Goal: Navigation & Orientation: Find specific page/section

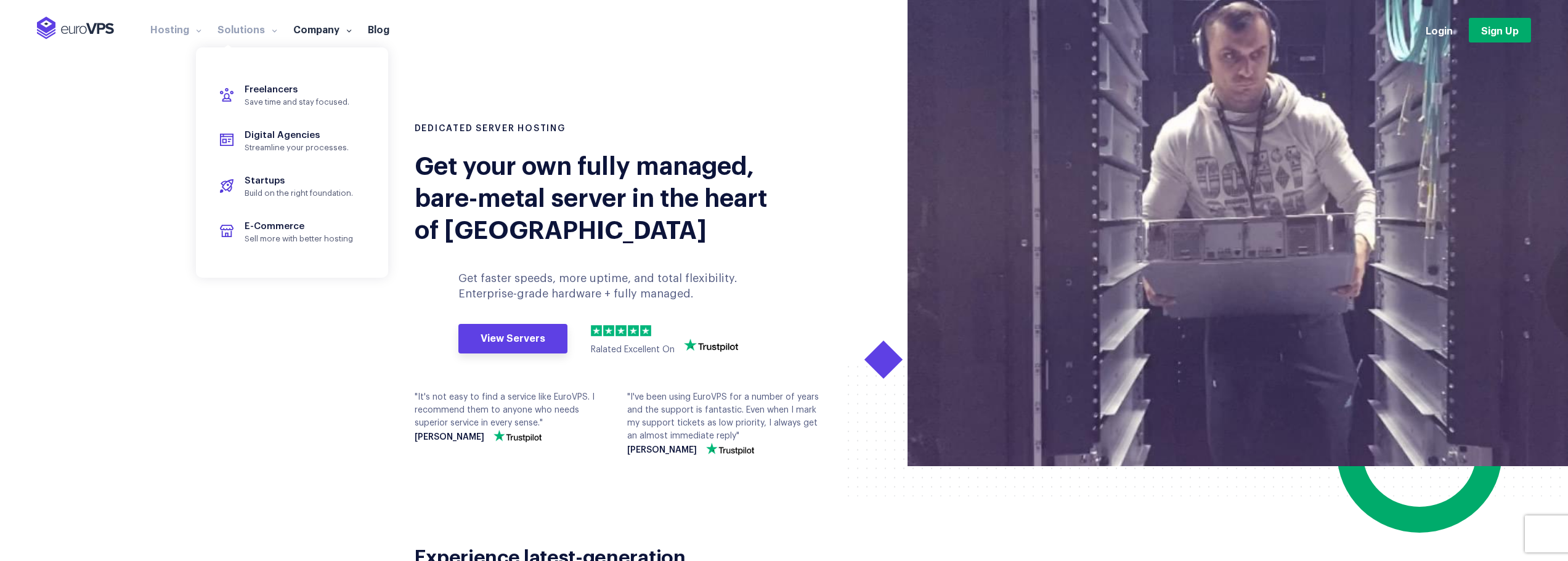
click at [223, 32] on link "Solutions" at bounding box center [247, 29] width 75 height 12
click at [248, 88] on span "Freelancers" at bounding box center [271, 89] width 53 height 9
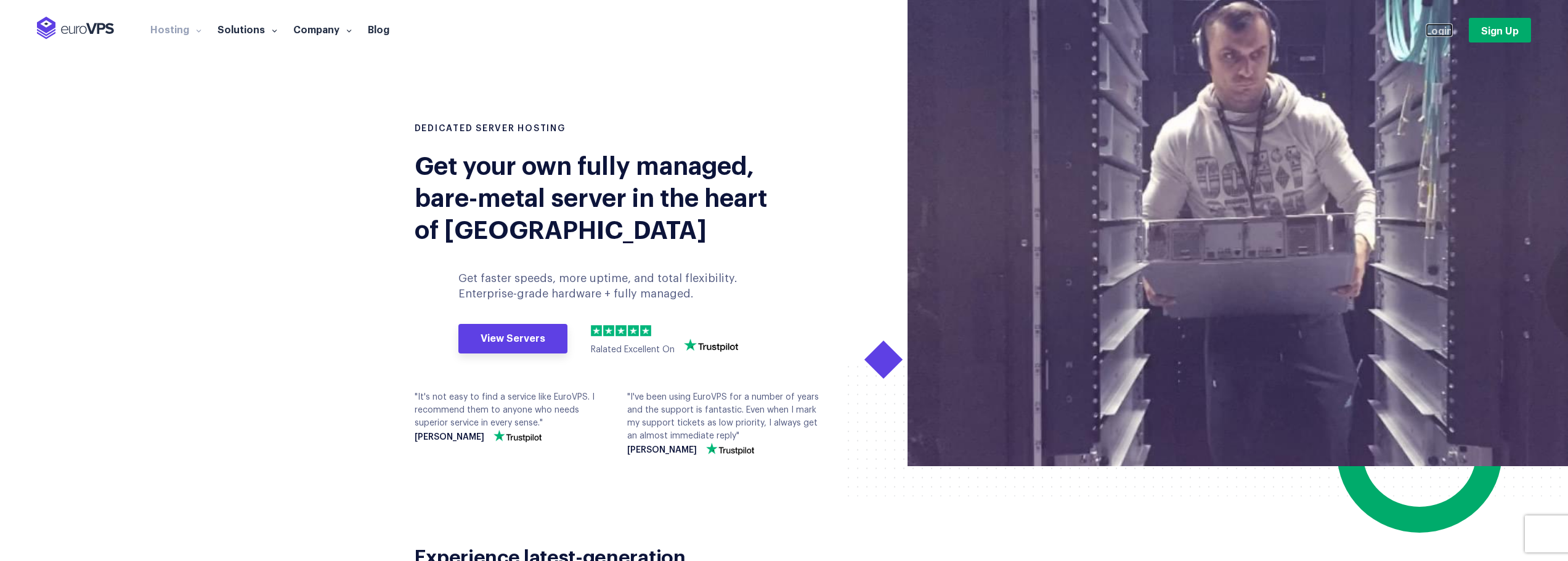
click at [1448, 33] on link "Login" at bounding box center [1439, 29] width 27 height 14
